Goal: Information Seeking & Learning: Learn about a topic

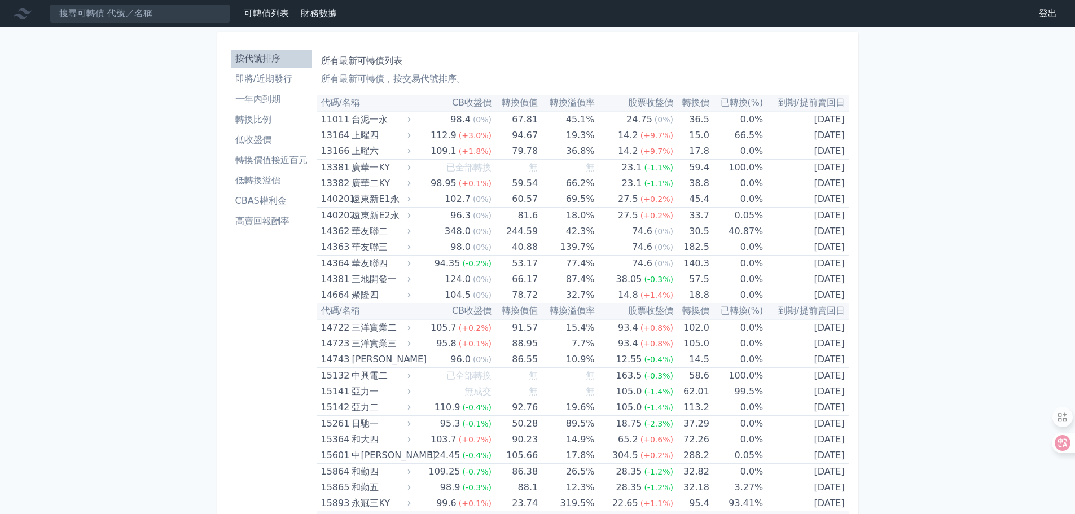
scroll to position [3699, 0]
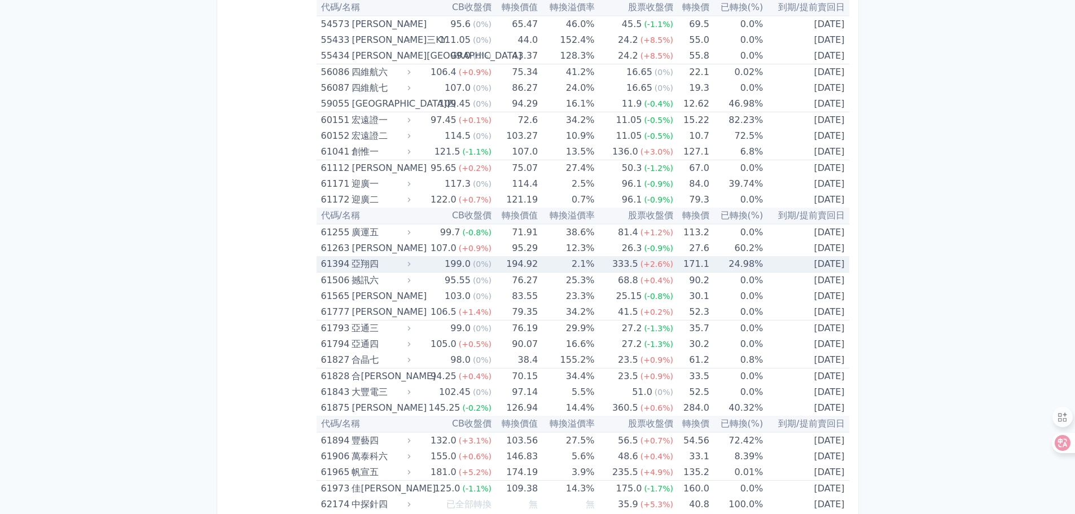
scroll to position [4317, 0]
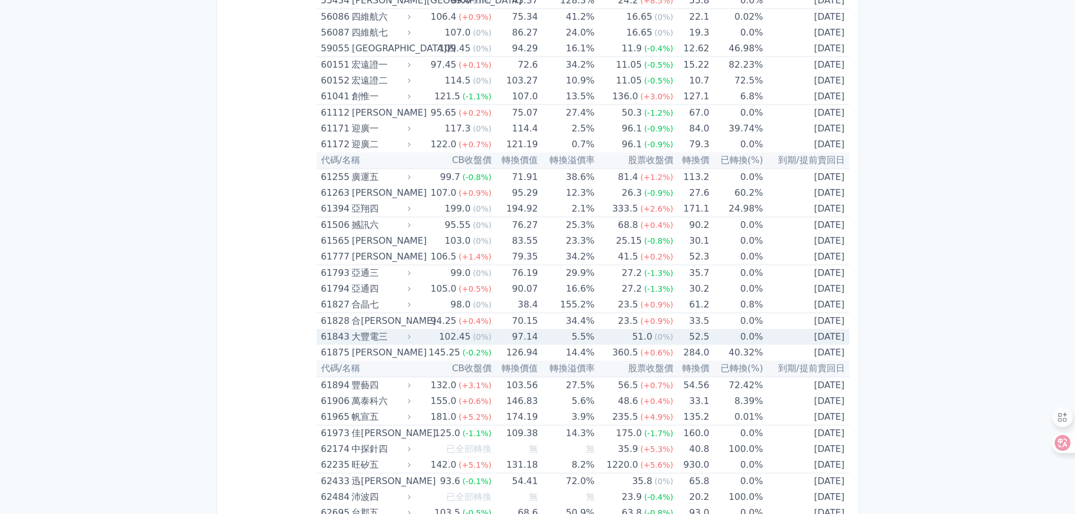
click at [340, 335] on div "61843" at bounding box center [335, 337] width 28 height 16
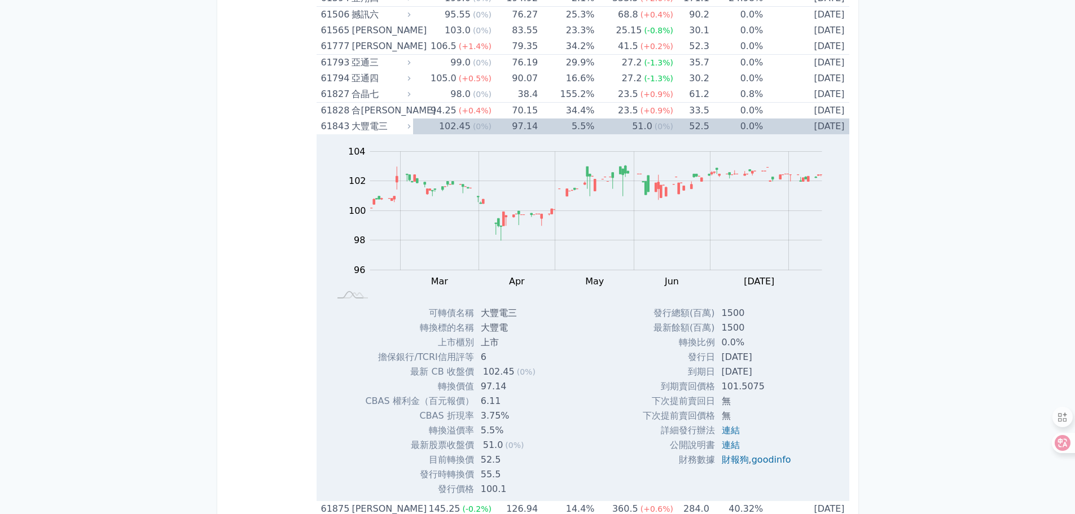
scroll to position [4542, 0]
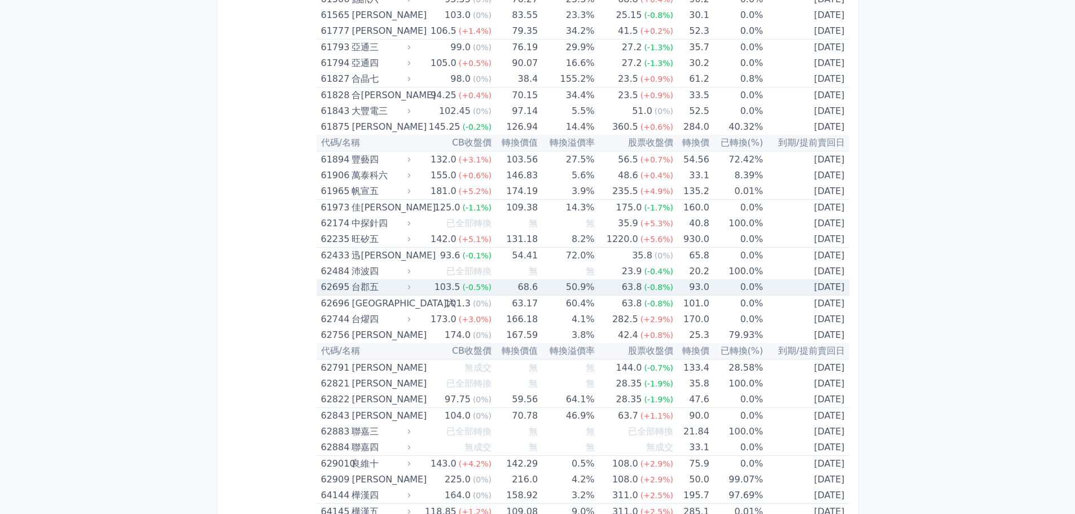
scroll to position [4542, 0]
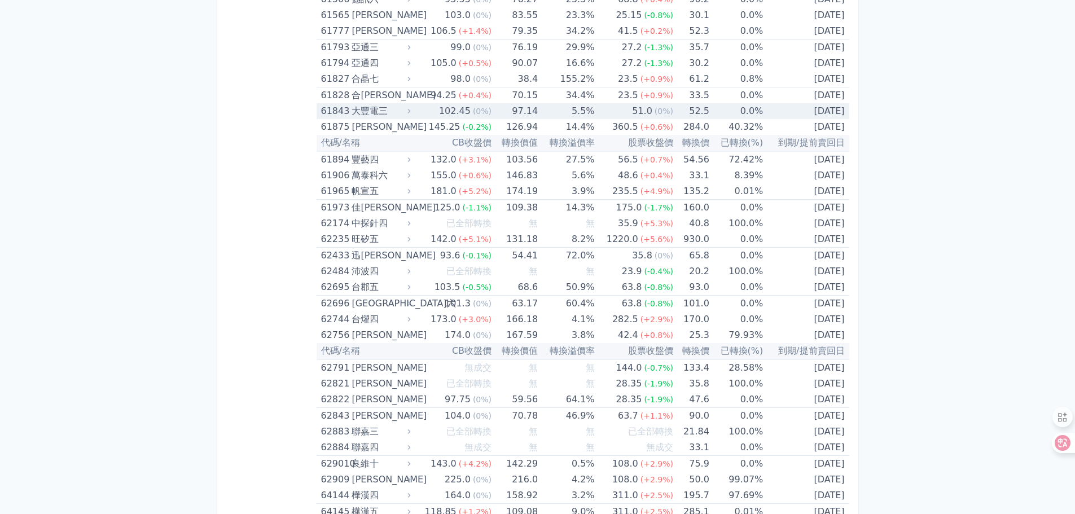
click at [333, 108] on div "61843" at bounding box center [335, 111] width 28 height 16
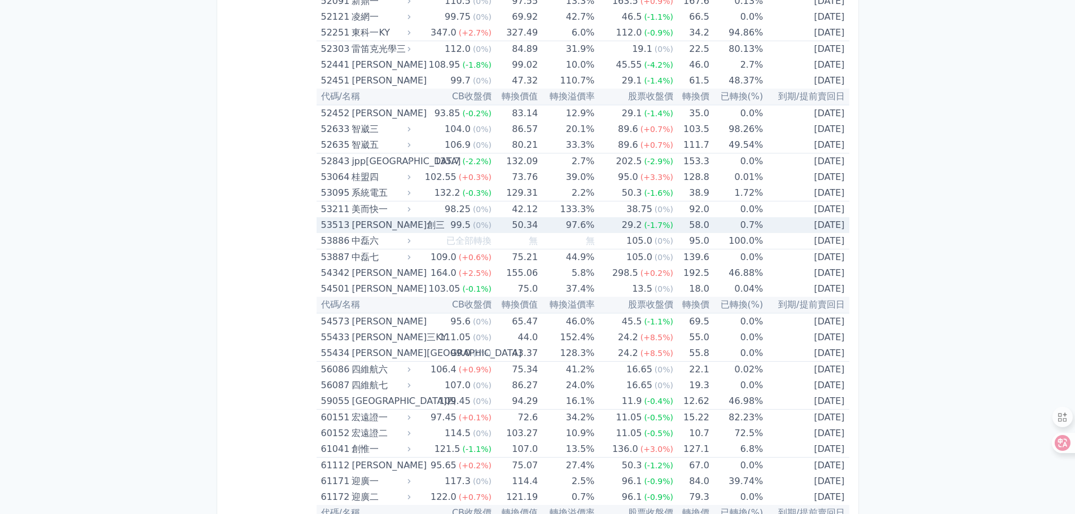
scroll to position [4034, 0]
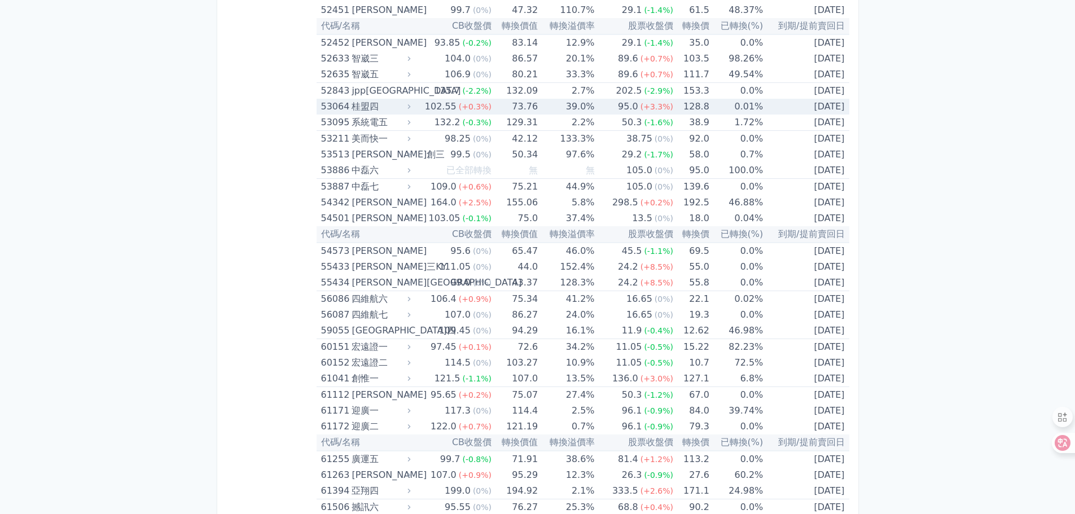
click at [329, 103] on div "53064" at bounding box center [335, 107] width 28 height 16
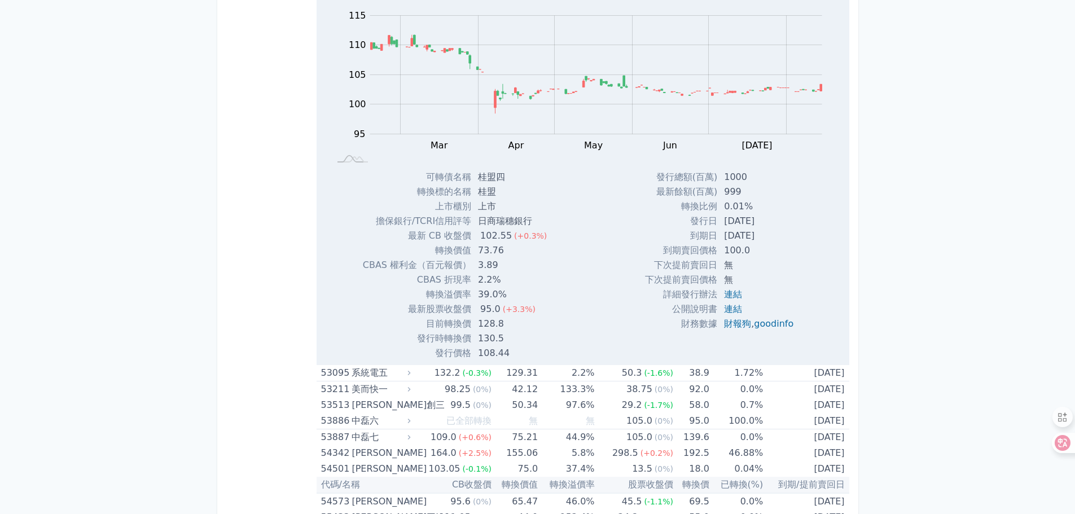
scroll to position [4091, 0]
